Goal: Register for event/course

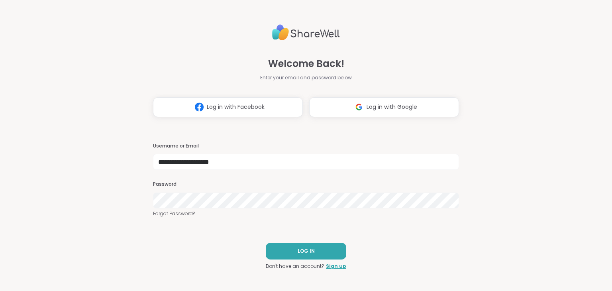
type input "**********"
click at [301, 247] on button "LOG IN" at bounding box center [306, 251] width 81 height 17
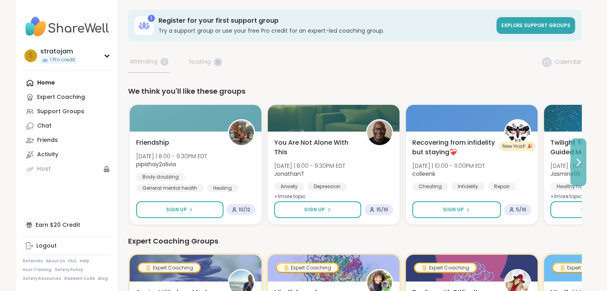
click at [576, 162] on icon at bounding box center [578, 163] width 10 height 10
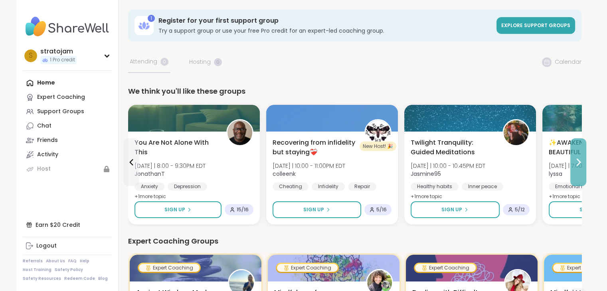
click at [577, 161] on icon at bounding box center [578, 163] width 10 height 10
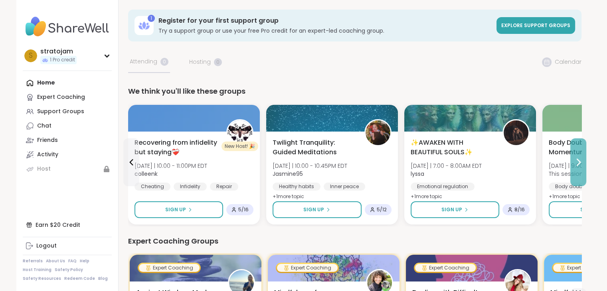
click at [577, 161] on icon at bounding box center [578, 163] width 10 height 10
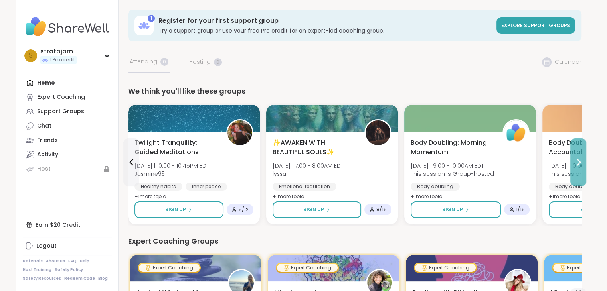
click at [577, 163] on icon at bounding box center [578, 163] width 10 height 10
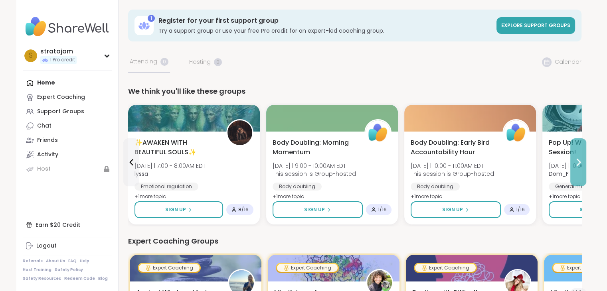
click at [579, 161] on icon at bounding box center [578, 163] width 10 height 10
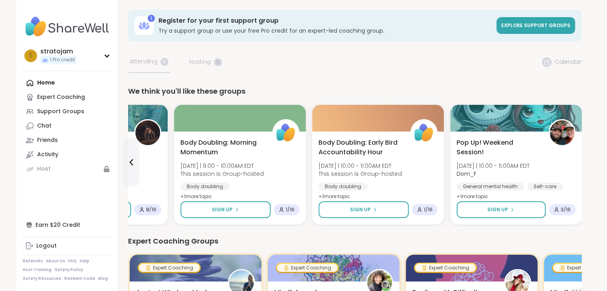
click at [579, 161] on div "Pop Up! Weekend Session! [DATE] | 10:00 - 11:00AM EDT Dom_F General mental heal…" at bounding box center [516, 178] width 132 height 93
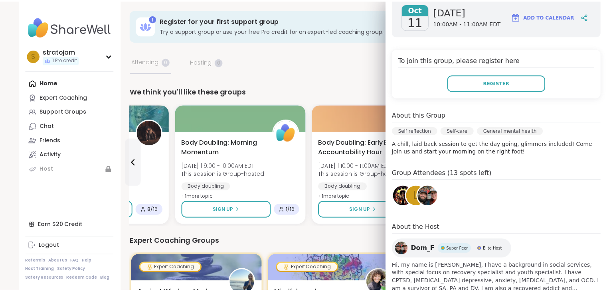
scroll to position [149, 0]
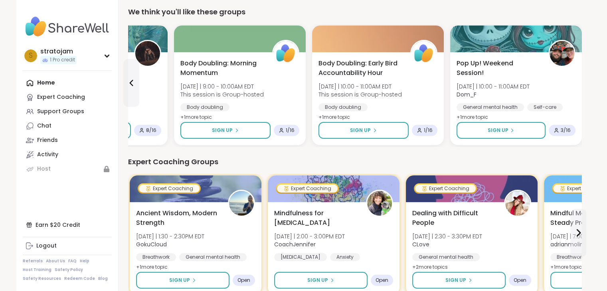
scroll to position [120, 0]
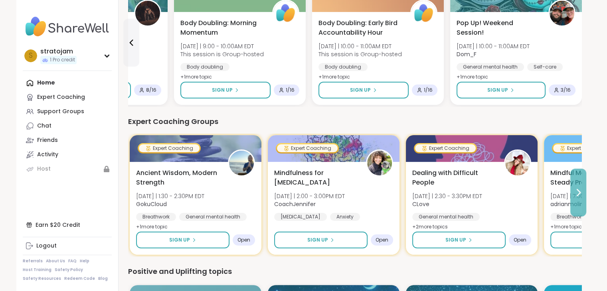
click at [577, 191] on icon at bounding box center [578, 193] width 10 height 10
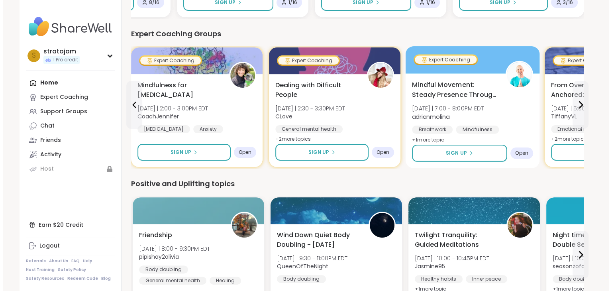
scroll to position [239, 0]
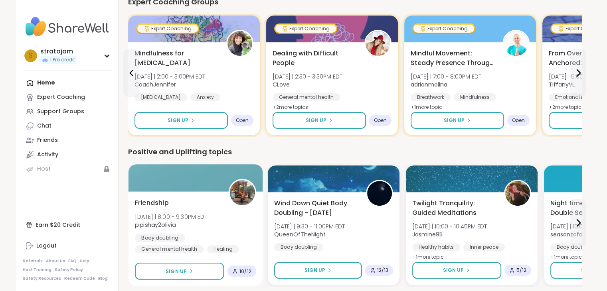
click at [220, 195] on div "Friendship [DATE] | 8:00 - 9:30PM EDT pipishay2olivia Body doubling General men…" at bounding box center [195, 238] width 134 height 95
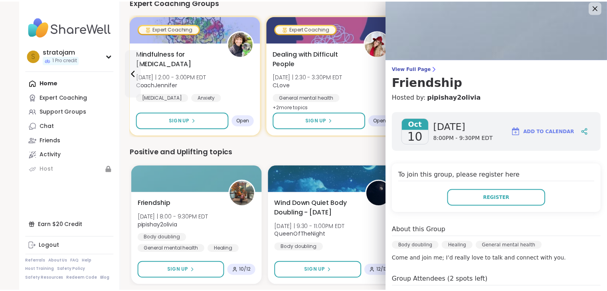
scroll to position [0, 0]
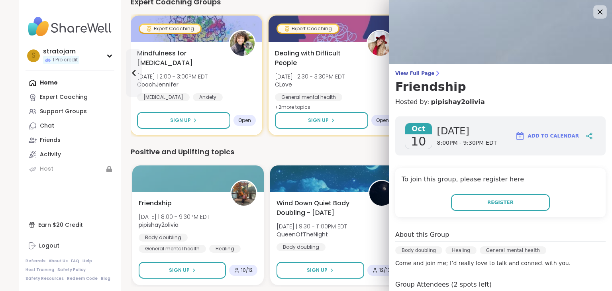
click at [598, 10] on icon at bounding box center [600, 12] width 5 height 5
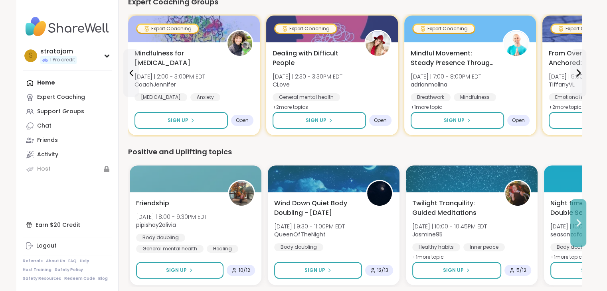
click at [575, 221] on icon at bounding box center [578, 223] width 10 height 10
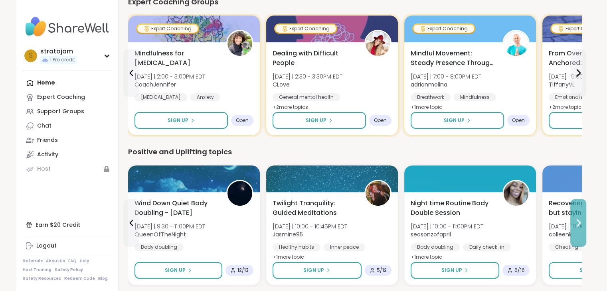
click at [576, 222] on icon at bounding box center [578, 223] width 10 height 10
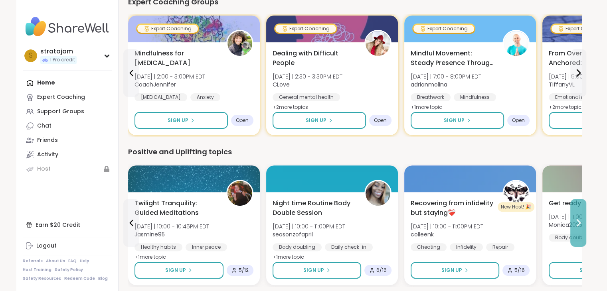
click at [576, 221] on icon at bounding box center [578, 223] width 10 height 10
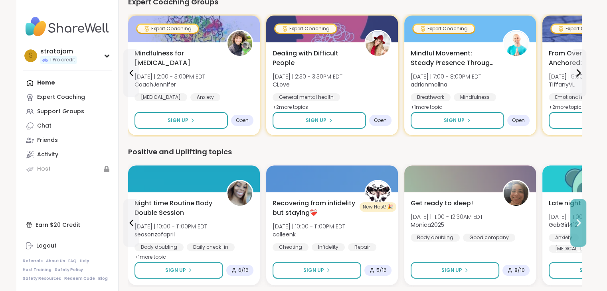
click at [576, 220] on icon at bounding box center [578, 223] width 10 height 10
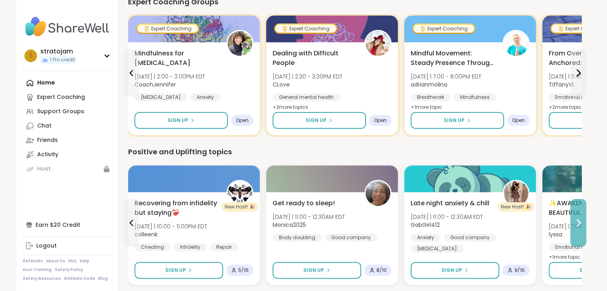
click at [577, 220] on icon at bounding box center [578, 223] width 3 height 6
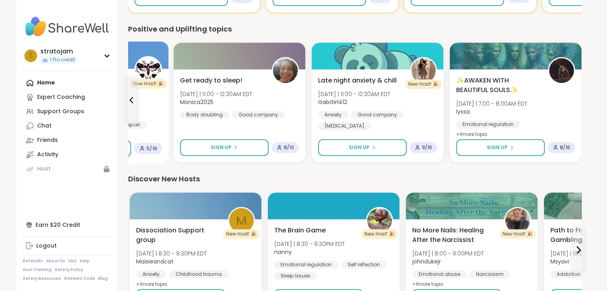
scroll to position [279, 0]
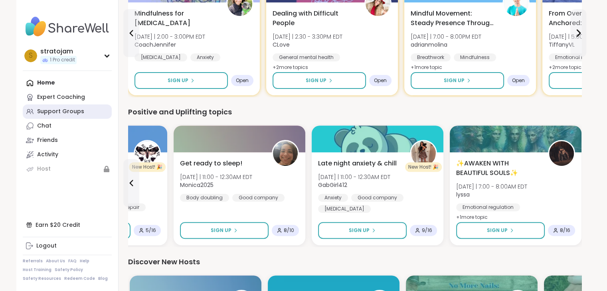
click at [46, 111] on div "Support Groups" at bounding box center [60, 112] width 47 height 8
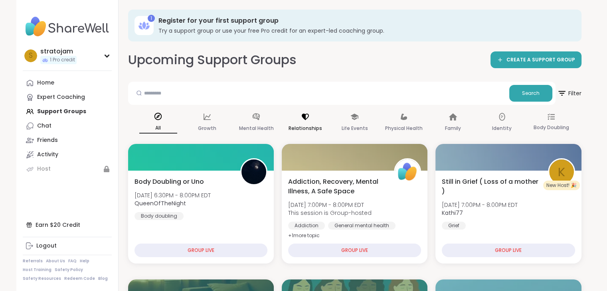
click at [298, 128] on p "Relationships" at bounding box center [304, 129] width 33 height 10
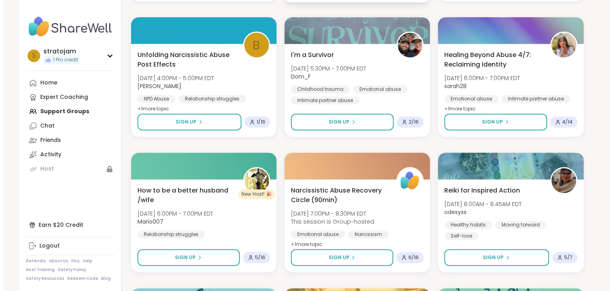
scroll to position [558, 0]
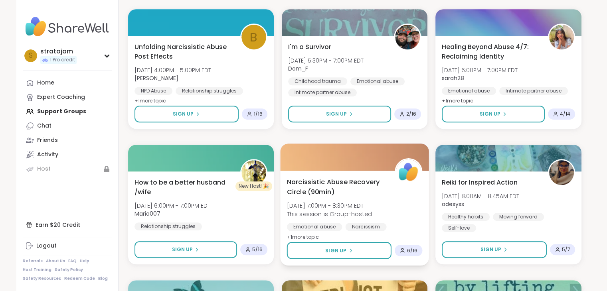
click at [332, 182] on span "Narcissistic Abuse Recovery Circle (90min)" at bounding box center [335, 187] width 99 height 20
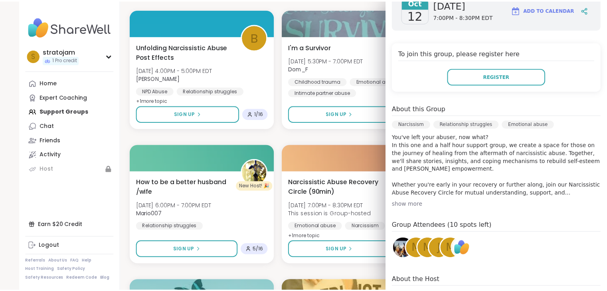
scroll to position [39, 0]
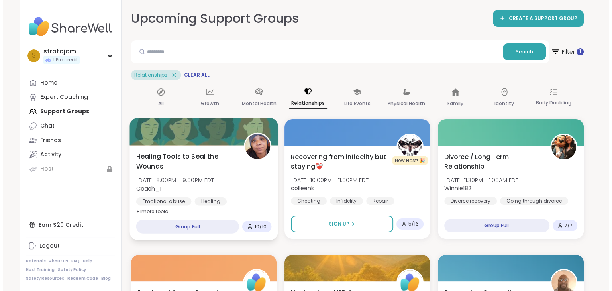
scroll to position [0, 0]
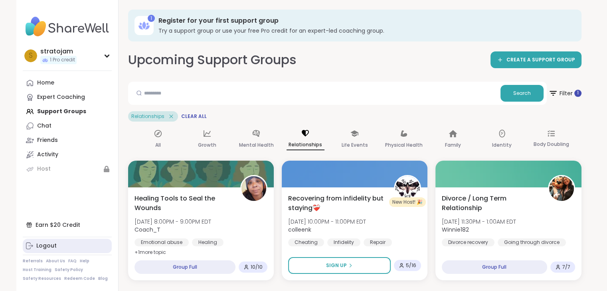
click at [46, 248] on div "Logout" at bounding box center [46, 246] width 20 height 8
